Goal: Find contact information: Find contact information

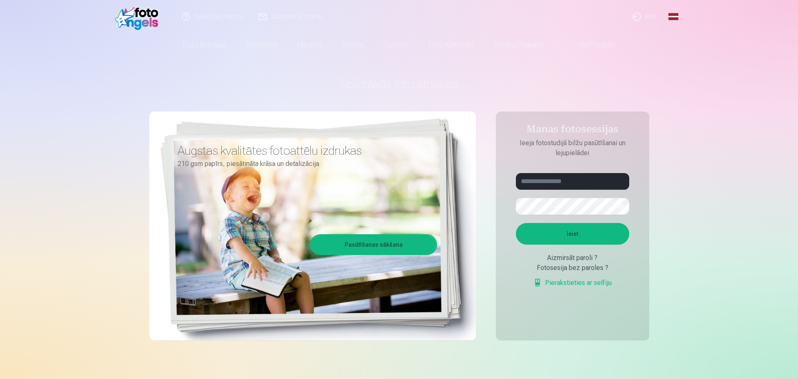
click at [288, 19] on link "Sazinies ar mums" at bounding box center [290, 16] width 79 height 33
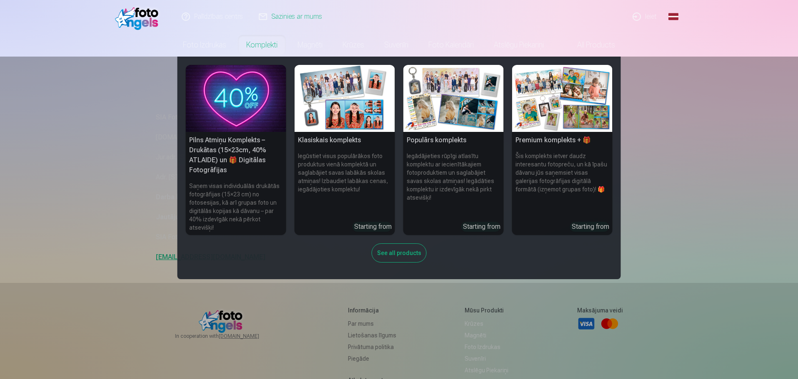
click at [98, 135] on nav "Pilns Atmiņu Komplekts – Drukātas (15×23cm, 40% ATLAIDE) un 🎁 Digitālas Fotogrā…" at bounding box center [399, 168] width 798 height 223
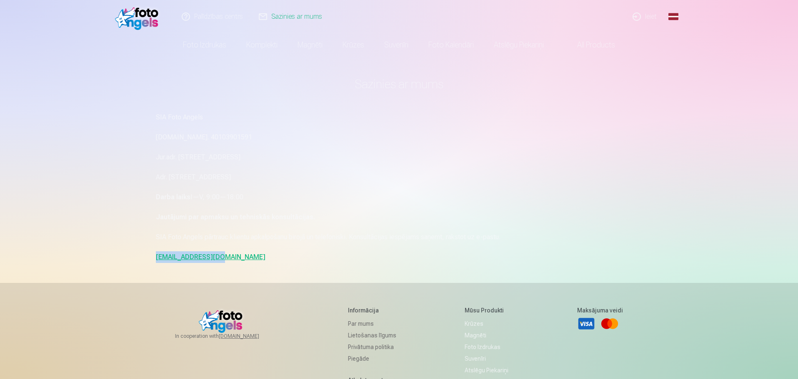
drag, startPoint x: 214, startPoint y: 257, endPoint x: 152, endPoint y: 256, distance: 62.1
click at [152, 256] on div "Sazinies ar mums SIA Foto Angels [DOMAIN_NAME]. 40103901591 Jur.adr. [STREET_AD…" at bounding box center [399, 256] width 500 height 512
copy link "[EMAIL_ADDRESS][DOMAIN_NAME]"
